Goal: Task Accomplishment & Management: Manage account settings

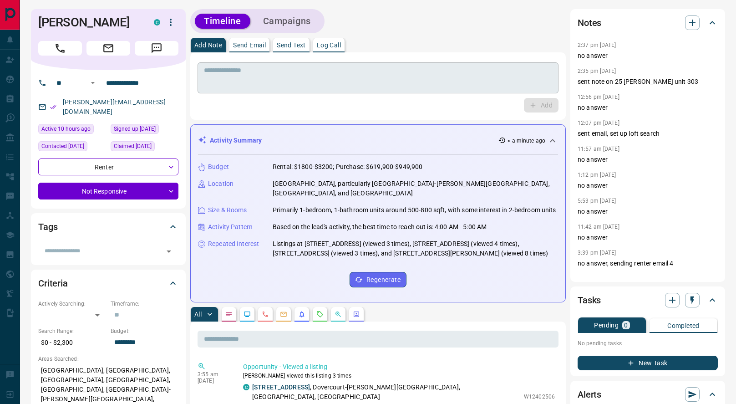
click at [437, 77] on textarea at bounding box center [378, 77] width 348 height 23
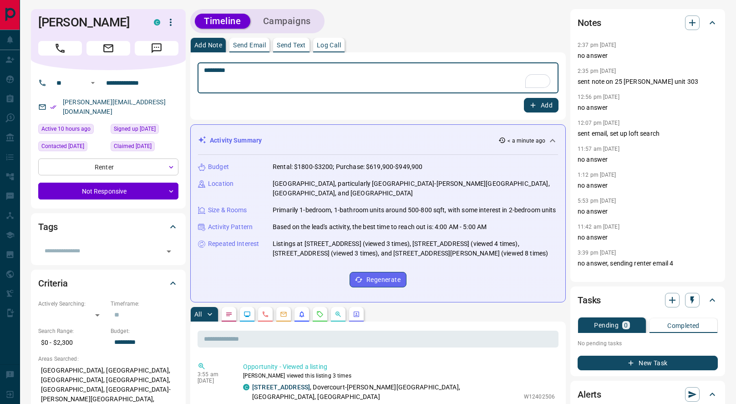
type textarea "*********"
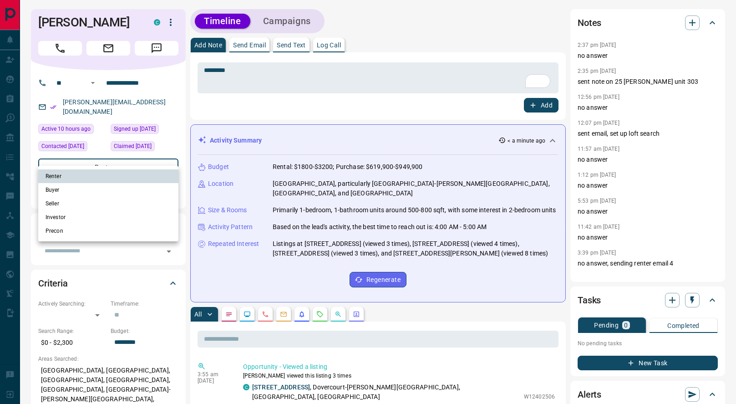
click at [251, 117] on div at bounding box center [368, 202] width 736 height 404
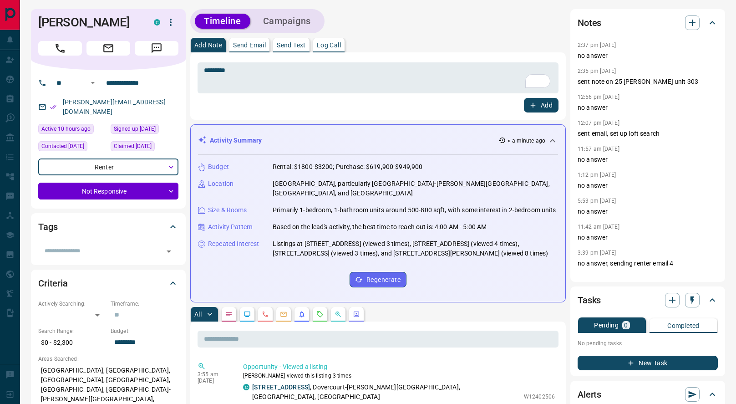
click at [520, 107] on div "Add" at bounding box center [378, 105] width 361 height 15
click at [528, 107] on button "Add" at bounding box center [541, 105] width 35 height 15
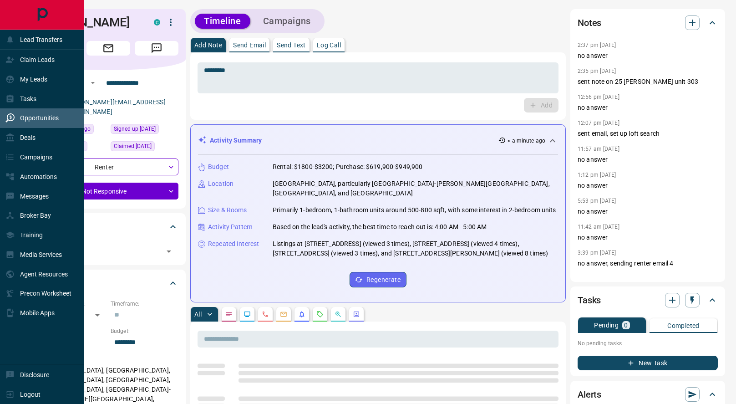
click at [10, 115] on icon at bounding box center [9, 117] width 9 height 9
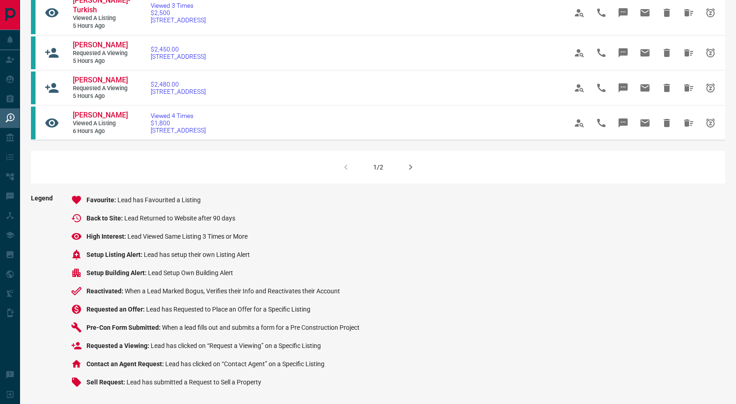
scroll to position [792, 0]
click at [409, 176] on button "button" at bounding box center [411, 167] width 22 height 22
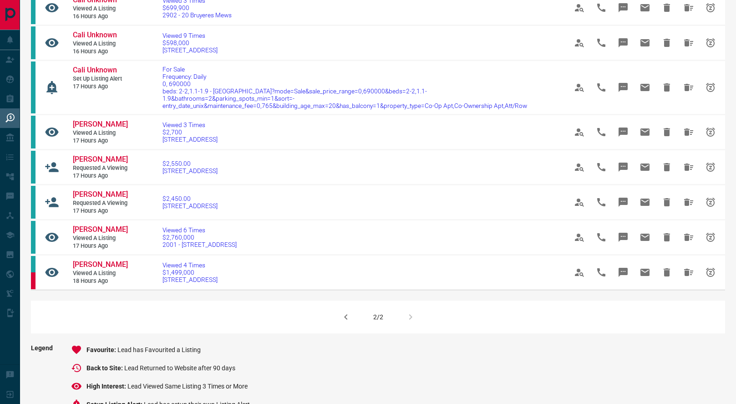
scroll to position [374, 0]
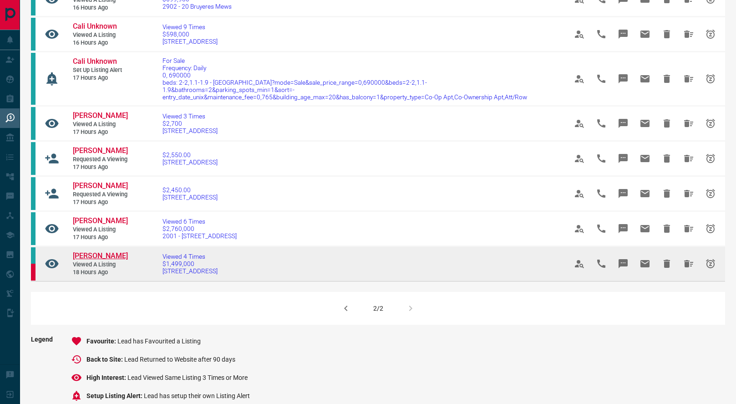
click at [104, 260] on span "[PERSON_NAME]" at bounding box center [100, 255] width 55 height 9
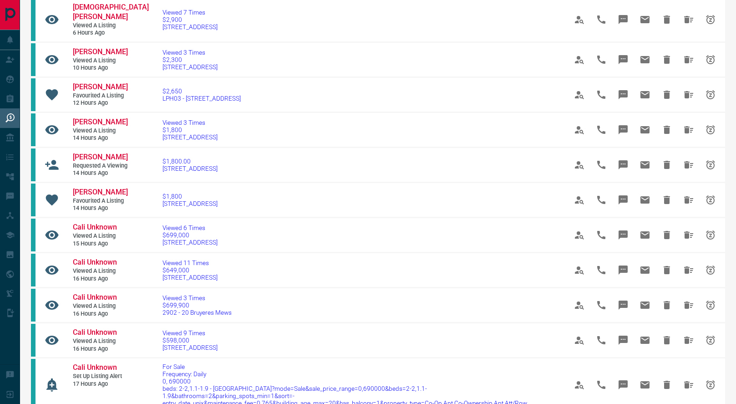
scroll to position [55, 0]
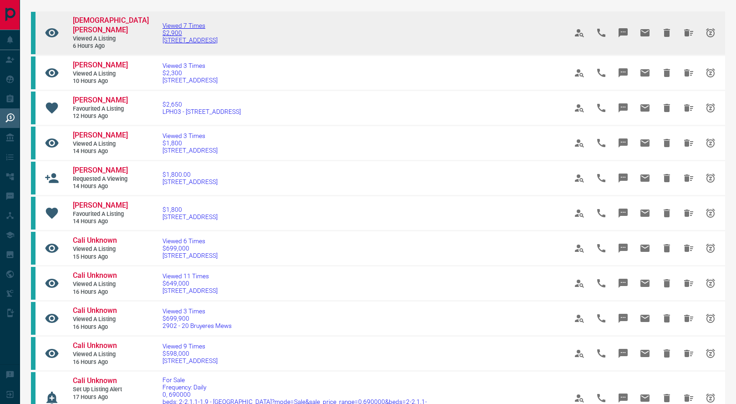
click at [166, 36] on span "[STREET_ADDRESS]" at bounding box center [190, 39] width 55 height 7
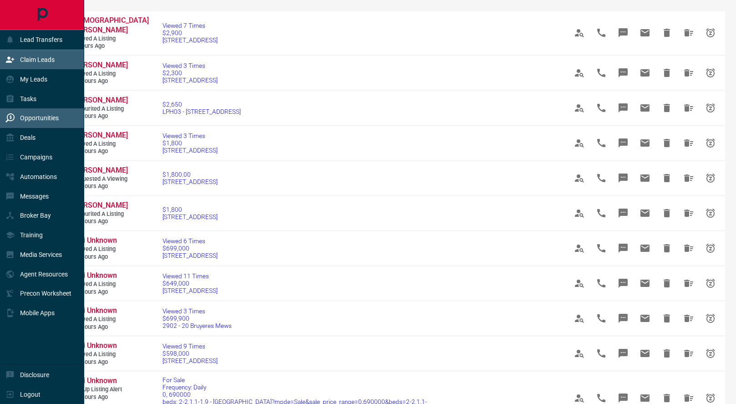
click at [17, 62] on div "Claim Leads" at bounding box center [29, 59] width 49 height 15
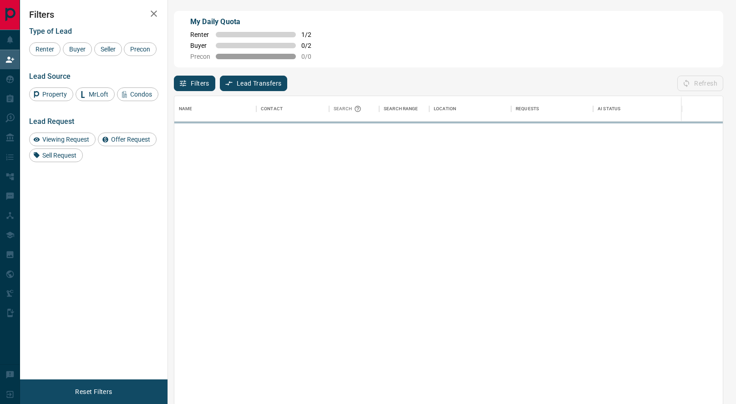
scroll to position [308, 549]
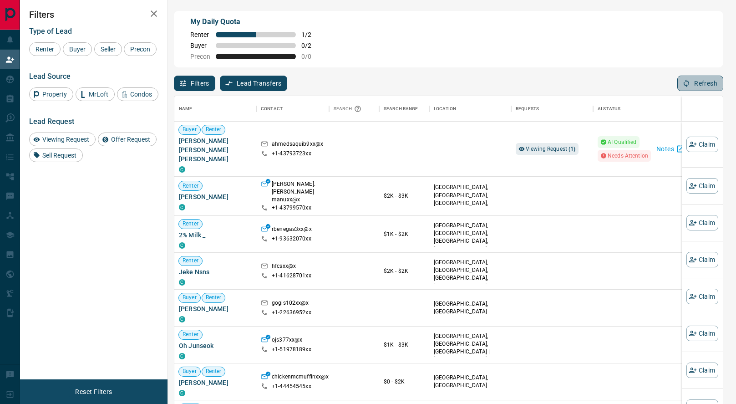
click at [705, 82] on button "Refresh" at bounding box center [701, 83] width 46 height 15
